Goal: Information Seeking & Learning: Understand process/instructions

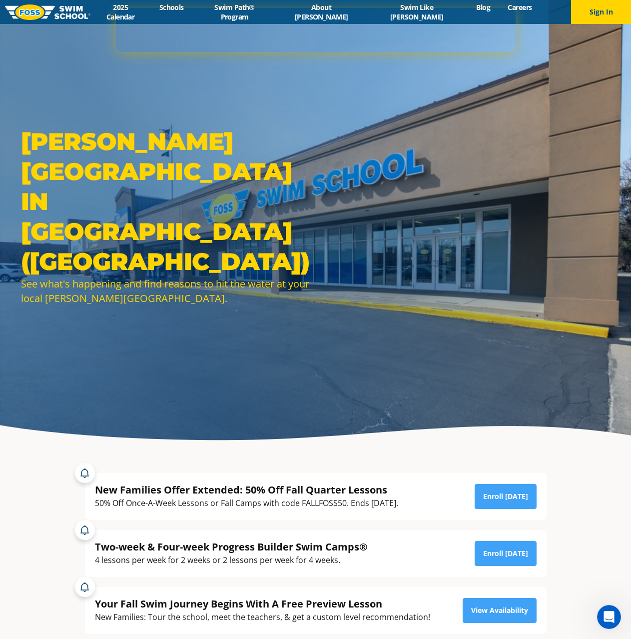
click at [65, 15] on img at bounding box center [47, 11] width 85 height 15
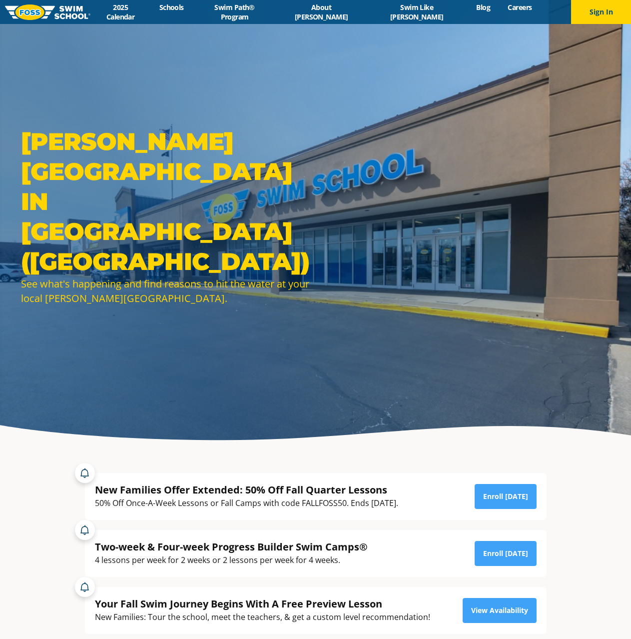
click at [580, 606] on section "New Families Offer Extended: 50% Off Fall Quarter Lessons 50% Off Once-A-Week L…" at bounding box center [315, 553] width 631 height 211
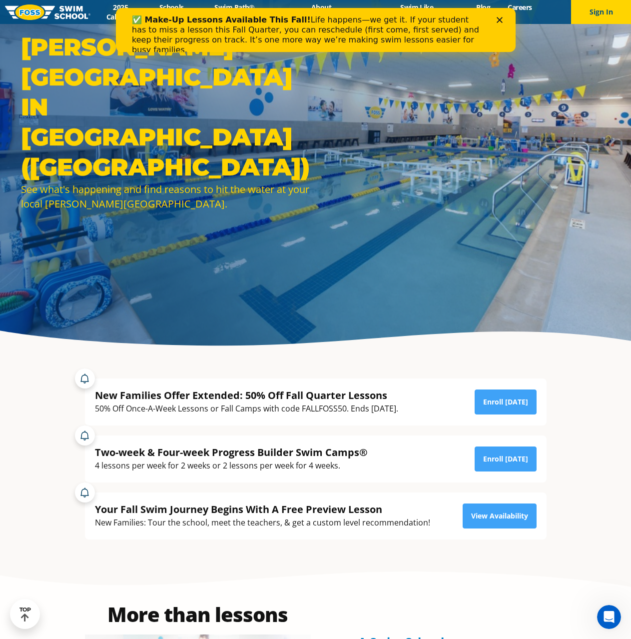
scroll to position [200, 0]
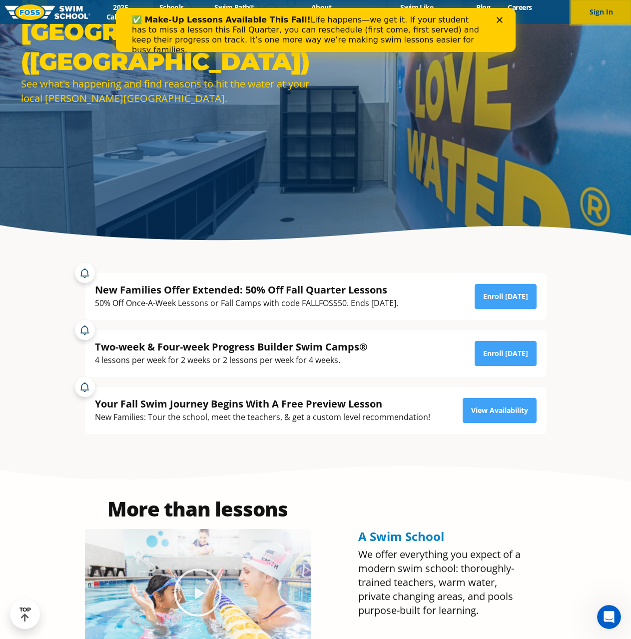
click at [587, 1] on button "Sign In" at bounding box center [601, 12] width 60 height 24
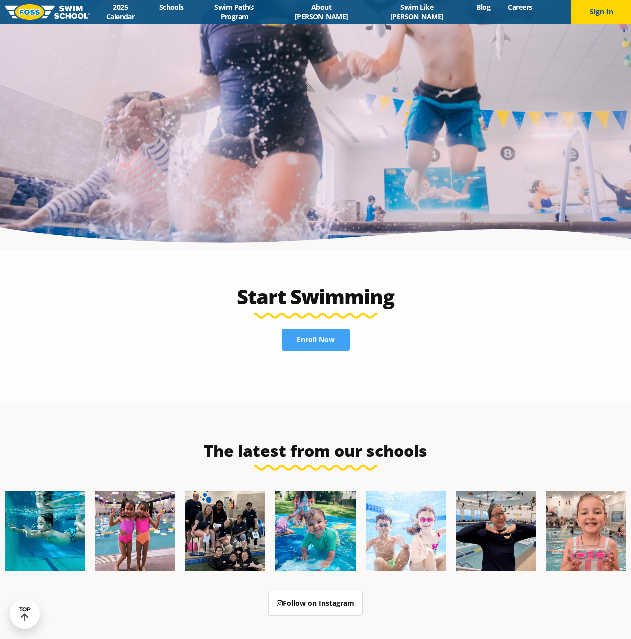
scroll to position [2517, 0]
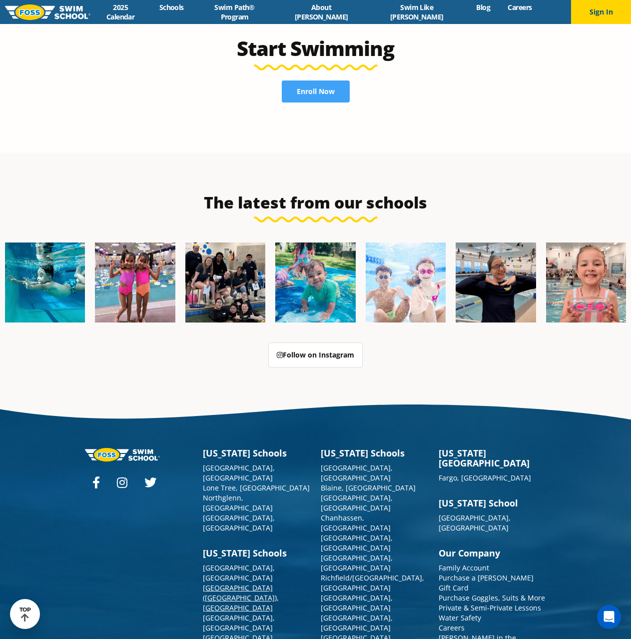
click at [232, 583] on link "[GEOGRAPHIC_DATA] ([GEOGRAPHIC_DATA]), [GEOGRAPHIC_DATA]" at bounding box center [241, 597] width 76 height 29
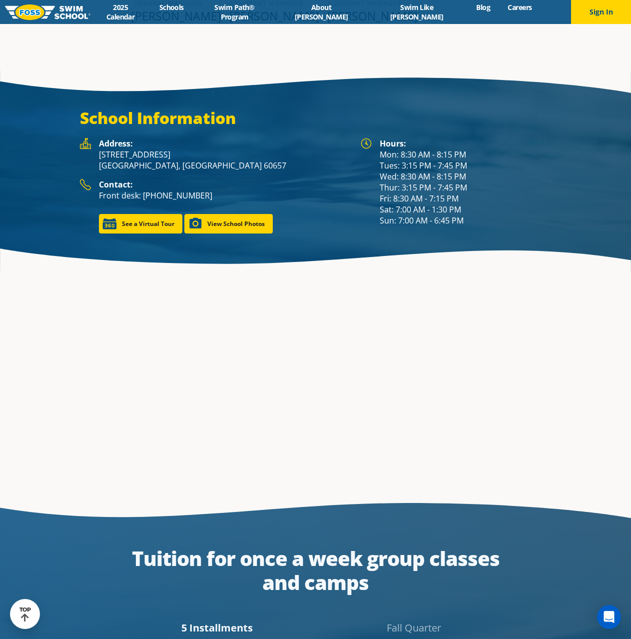
scroll to position [1535, 0]
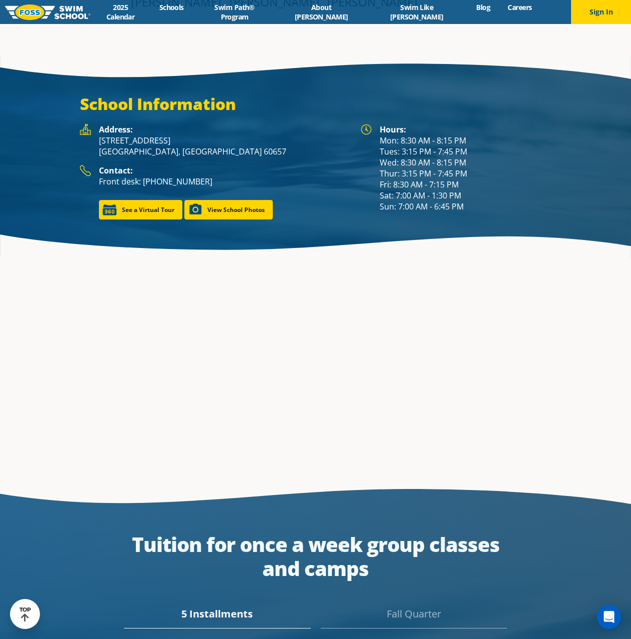
click at [582, 191] on div "School Information Hours: Mon: 8:30 AM - 8:15 PM Tues: 3:15 PM - 7:45 PM Wed: 8…" at bounding box center [316, 156] width 600 height 125
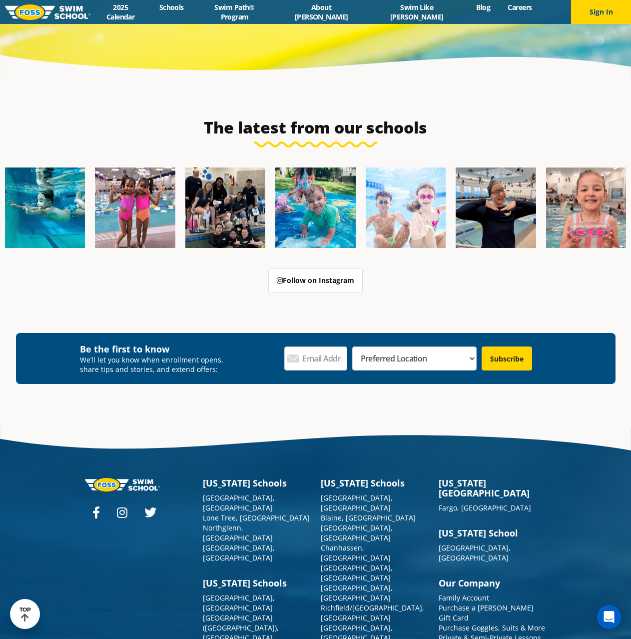
scroll to position [3501, 0]
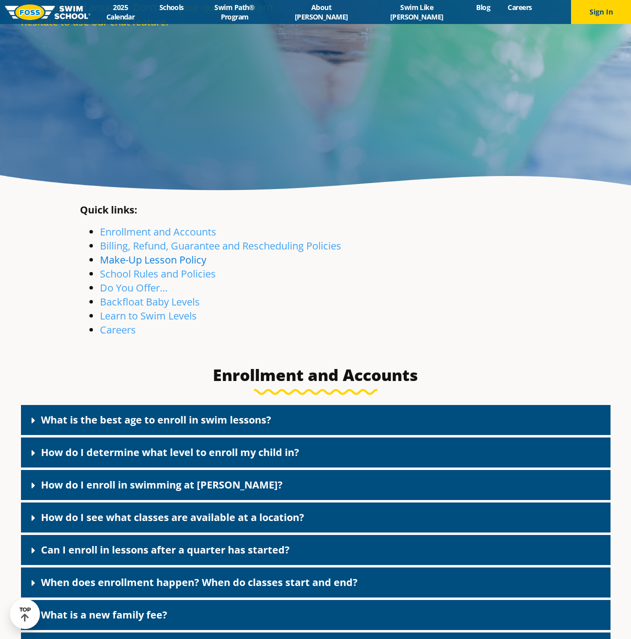
click at [168, 256] on link "Make-Up Lesson Policy" at bounding box center [153, 259] width 106 height 13
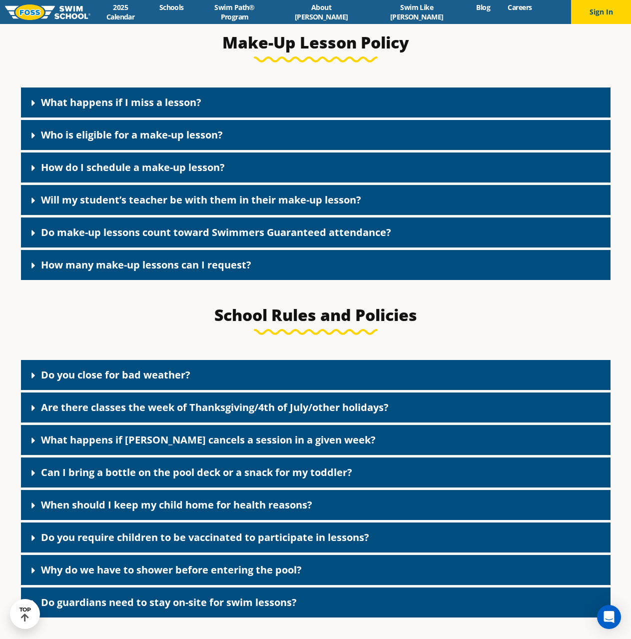
scroll to position [1310, 0]
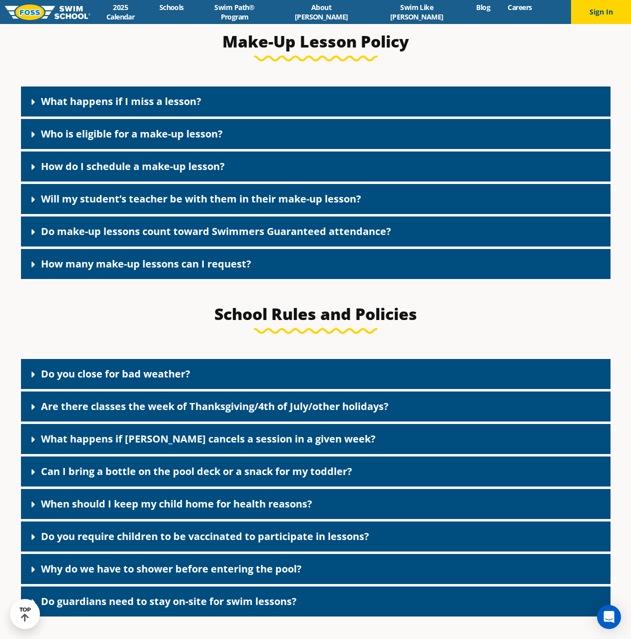
click at [154, 105] on link "What happens if I miss a lesson?" at bounding box center [121, 100] width 160 height 13
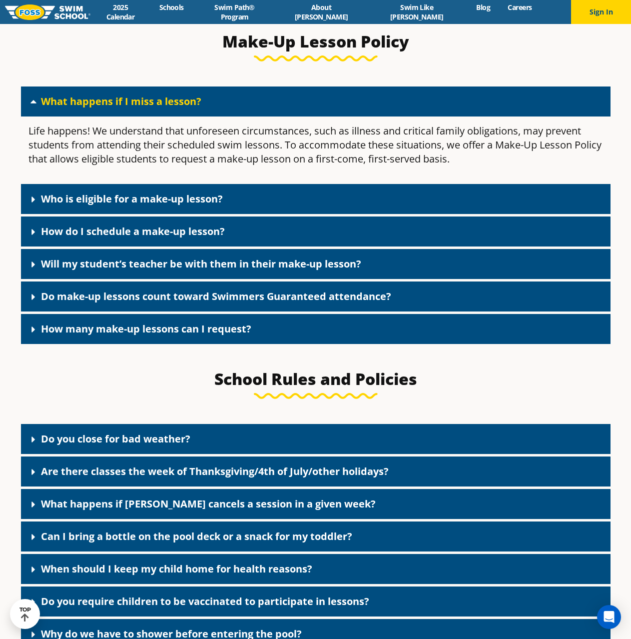
click at [165, 201] on link "Who is eligible for a make-up lesson?" at bounding box center [132, 198] width 182 height 13
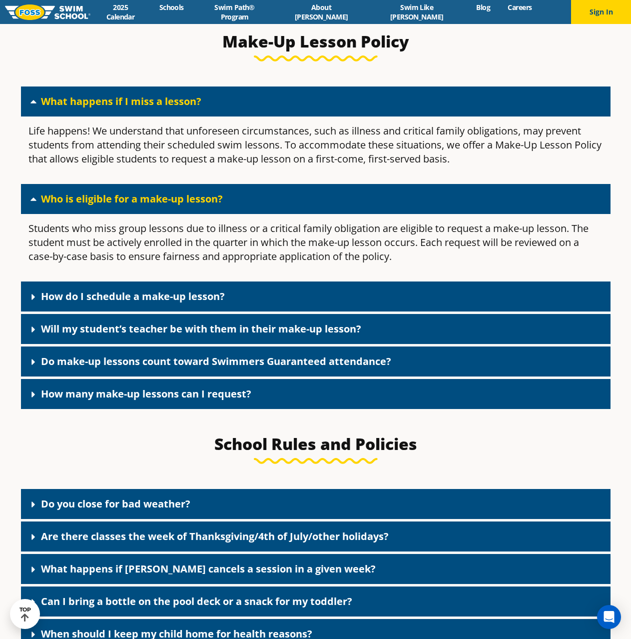
click at [243, 307] on div "How do I schedule a make-up lesson?" at bounding box center [316, 296] width 590 height 30
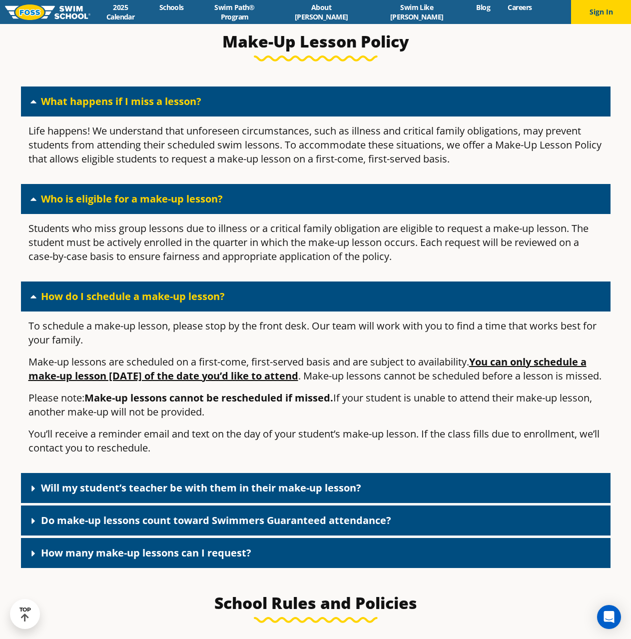
click at [196, 494] on link "Will my student’s teacher be with them in their make-up lesson?" at bounding box center [201, 487] width 320 height 13
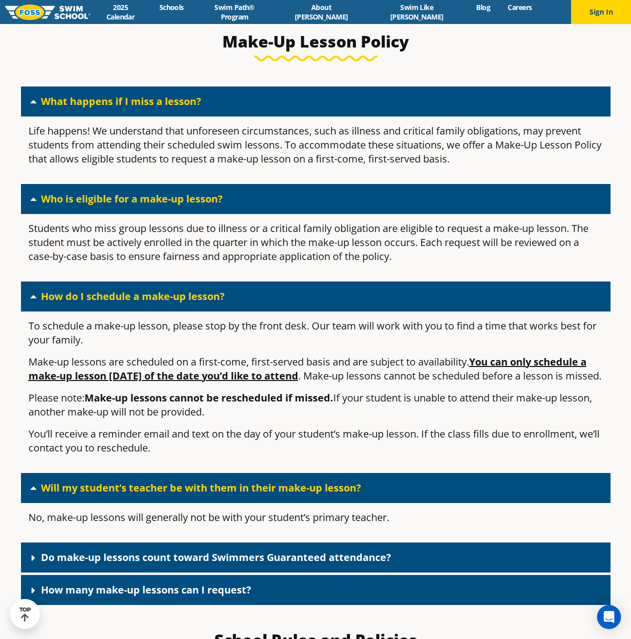
click at [250, 564] on link "Do make-up lessons count toward Swimmers Guaranteed attendance?" at bounding box center [216, 556] width 350 height 13
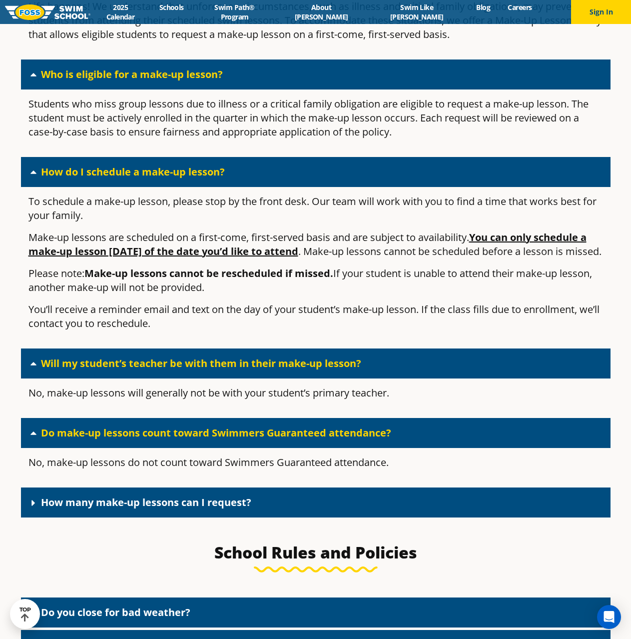
scroll to position [1460, 0]
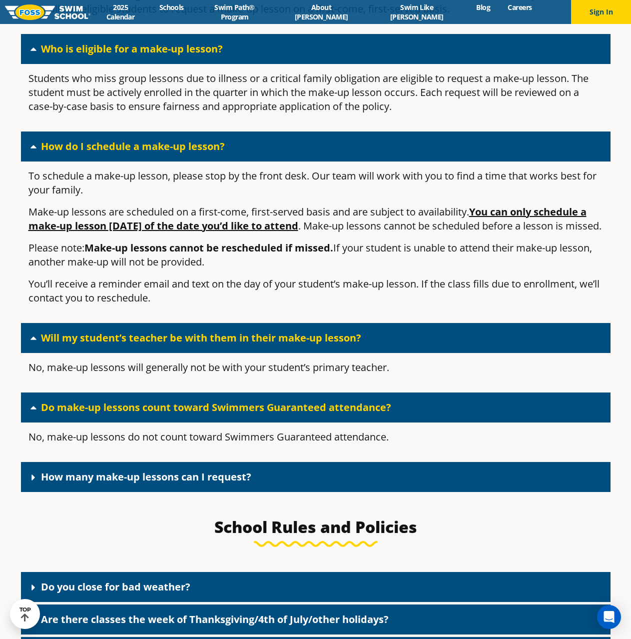
click at [259, 492] on div "How many make-up lessons can I request?" at bounding box center [316, 477] width 590 height 30
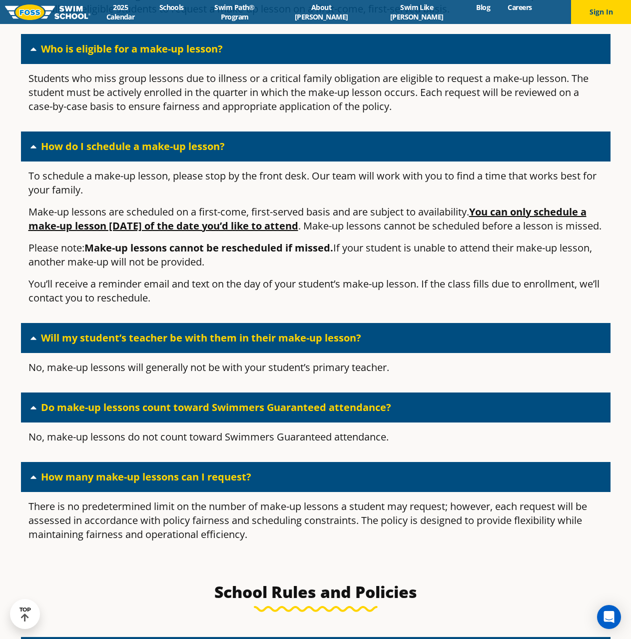
click at [429, 269] on p "Please note: Make-up lessons cannot be rescheduled if missed. If your student i…" at bounding box center [315, 255] width 575 height 28
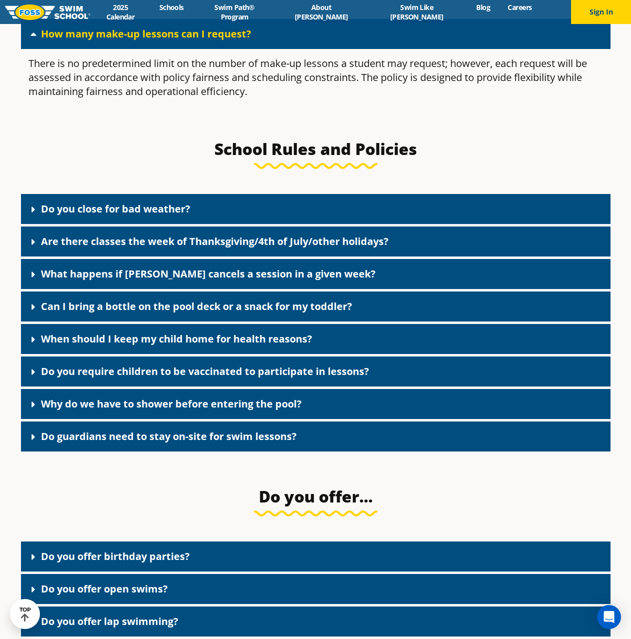
scroll to position [1910, 0]
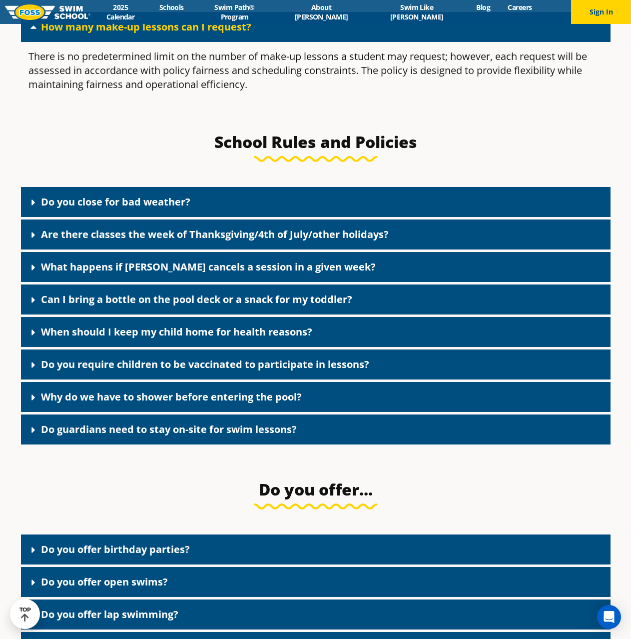
click at [206, 273] on link "What happens if FOSS cancels a session in a given week?" at bounding box center [208, 266] width 335 height 13
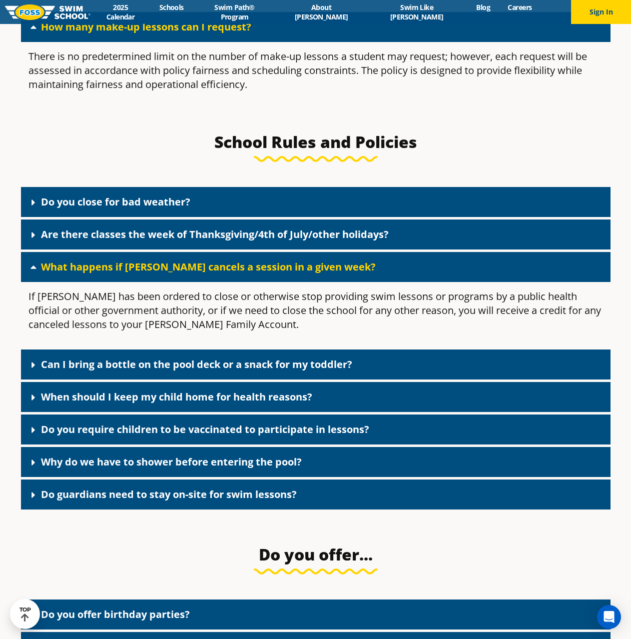
click at [206, 273] on link "What happens if FOSS cancels a session in a given week?" at bounding box center [208, 266] width 335 height 13
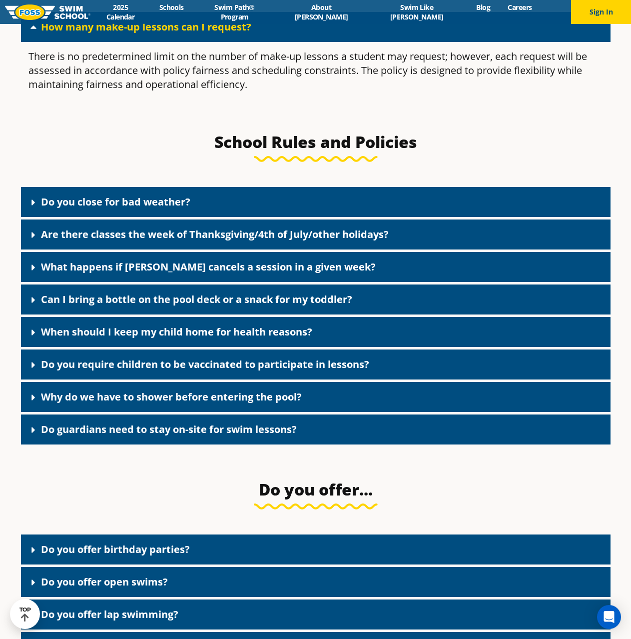
click at [209, 371] on link "Do you require children to be vaccinated to participate in lessons?" at bounding box center [205, 363] width 328 height 13
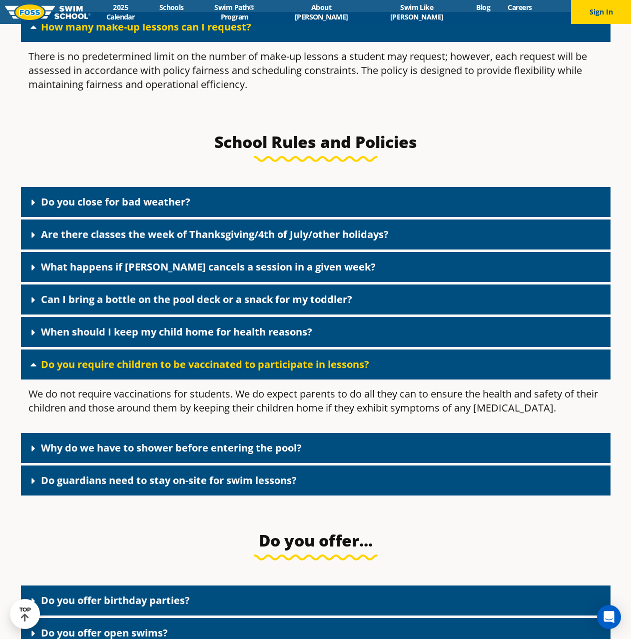
click at [215, 371] on link "Do you require children to be vaccinated to participate in lessons?" at bounding box center [205, 363] width 328 height 13
